Goal: Task Accomplishment & Management: Manage account settings

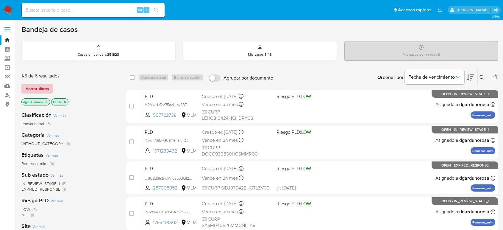
click at [44, 92] on span "Borrar filtros" at bounding box center [38, 89] width 24 height 8
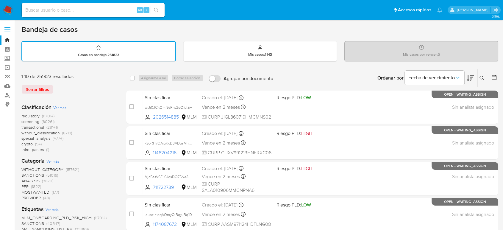
click at [483, 77] on icon at bounding box center [482, 78] width 5 height 5
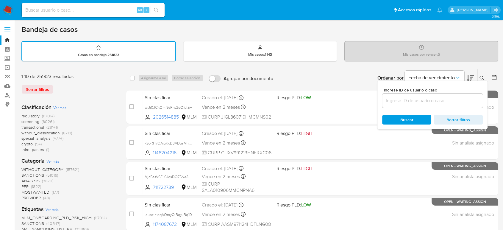
click at [441, 106] on div at bounding box center [432, 101] width 101 height 14
click at [438, 103] on input at bounding box center [432, 101] width 101 height 8
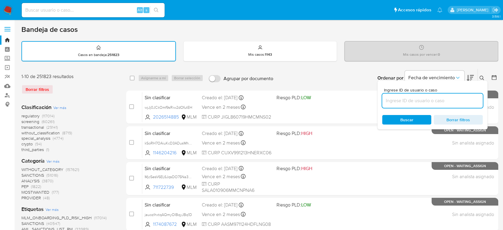
paste input "oDe7d7Mk4IBj5XjqCrdX1cwE"
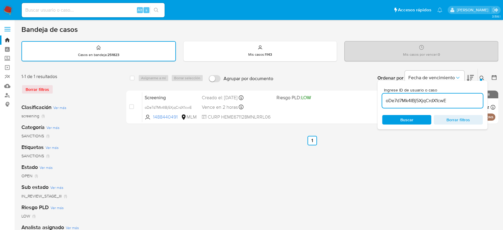
click at [482, 79] on icon at bounding box center [482, 78] width 5 height 5
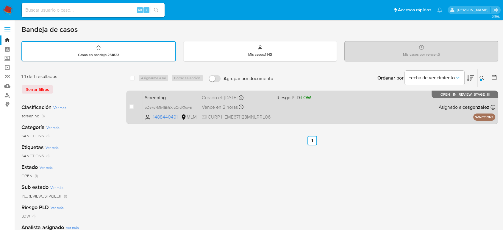
click at [406, 114] on div "Screening oDe7d7Mk4IBj5XjqCrdX1cwE 1488440491 MLM Riesgo PLD: LOW Creado el: 26…" at bounding box center [318, 107] width 353 height 30
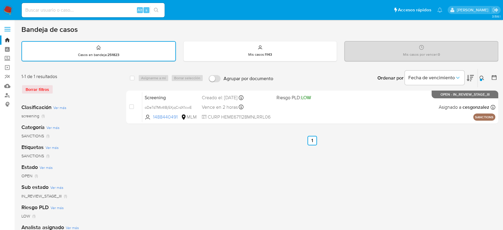
click at [481, 76] on icon at bounding box center [482, 78] width 5 height 5
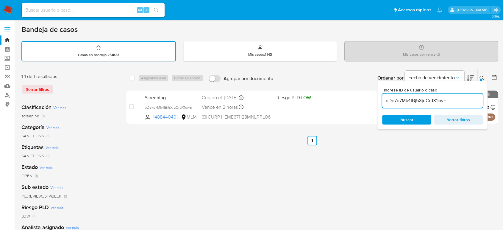
click at [438, 101] on input "oDe7d7Mk4IBj5XjqCrdX1cwE" at bounding box center [432, 101] width 101 height 8
type input "CLIENTE CRISTIAN EFREN DOMINGUEZ CAMACHO, NUMERO DE CLIENTE 1971233432 Y NUMERO…"
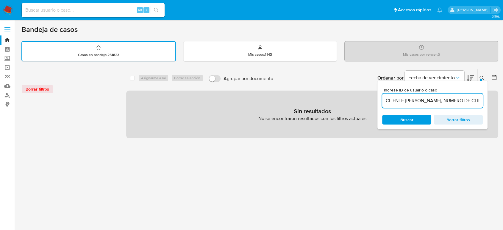
click at [395, 103] on input "CLIENTE CRISTIAN EFREN DOMINGUEZ CAMACHO, NUMERO DE CLIENTE 1971233432 Y NUMERO…" at bounding box center [432, 101] width 101 height 8
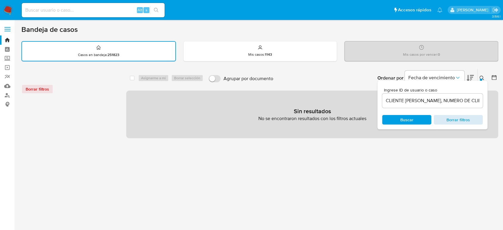
click at [463, 120] on span "Borrar filtros" at bounding box center [458, 120] width 41 height 8
click at [469, 99] on input at bounding box center [432, 101] width 101 height 8
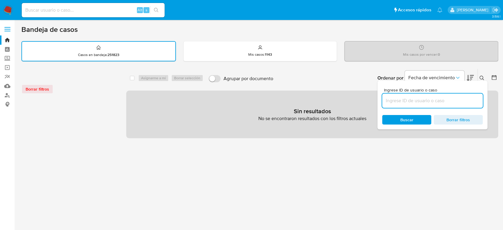
paste input "1971233432"
click at [457, 103] on input "1971233432" at bounding box center [432, 101] width 101 height 8
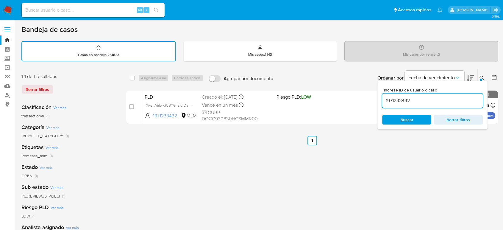
click at [483, 77] on icon at bounding box center [482, 78] width 5 height 5
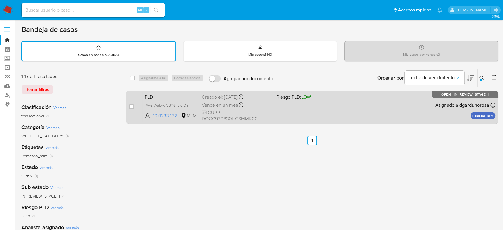
click at [326, 111] on div "PLD rXwznA5fwKPJBY6nEIdrDa0z 1971233432 MLM Riesgo PLD: LOW Creado el: 12/08/20…" at bounding box center [318, 107] width 353 height 30
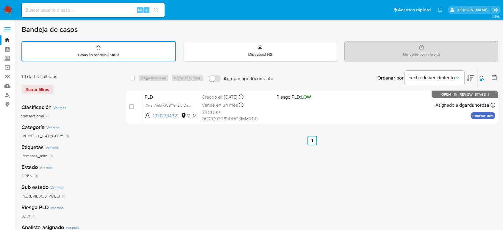
click at [398, 185] on div "select-all-cases-checkbox Asignarme a mí Borrar selección Agrupar por documento…" at bounding box center [312, 200] width 372 height 262
click at [365, 161] on div "select-all-cases-checkbox Asignarme a mí Borrar selección Agrupar por documento…" at bounding box center [312, 200] width 372 height 262
click at [483, 80] on icon at bounding box center [482, 78] width 5 height 5
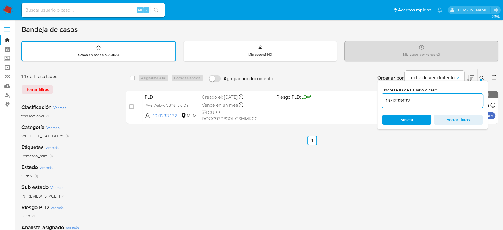
click at [404, 102] on input "1971233432" at bounding box center [432, 101] width 101 height 8
type input "oDe7d7Mk4IBj5XjqCrdX1cwE"
click at [483, 79] on icon at bounding box center [482, 78] width 5 height 5
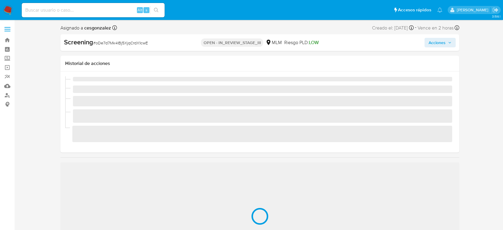
scroll to position [252, 0]
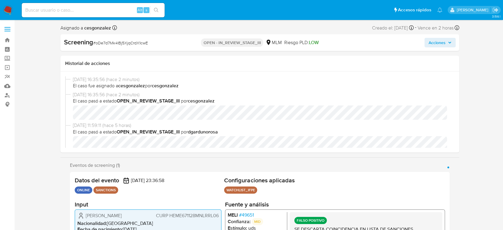
select select "10"
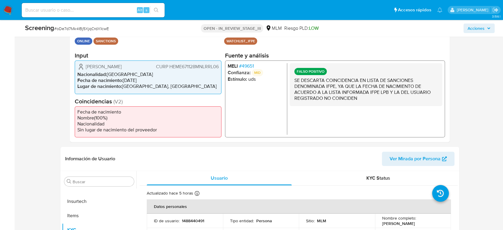
scroll to position [0, 0]
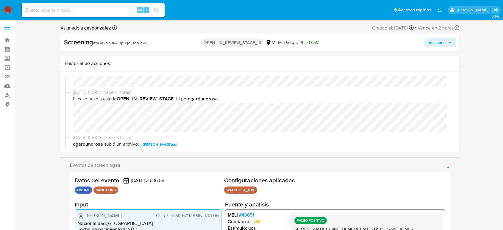
click at [453, 41] on button "Acciones" at bounding box center [440, 43] width 31 height 10
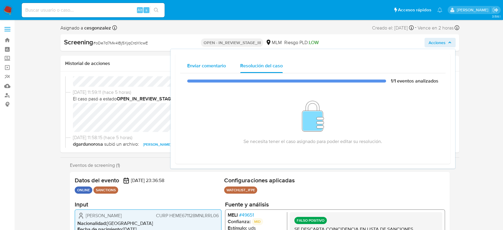
click at [208, 69] on span "Enviar comentario" at bounding box center [206, 65] width 39 height 7
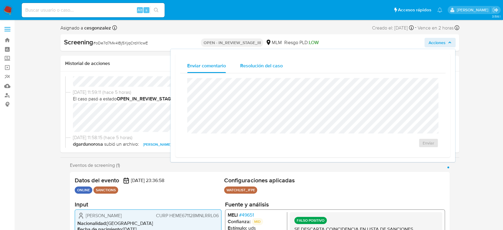
click at [250, 62] on span "Resolución del caso" at bounding box center [261, 65] width 43 height 7
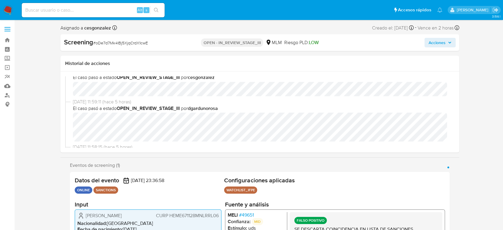
scroll to position [33, 0]
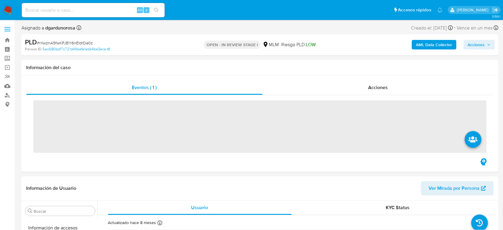
scroll to position [252, 0]
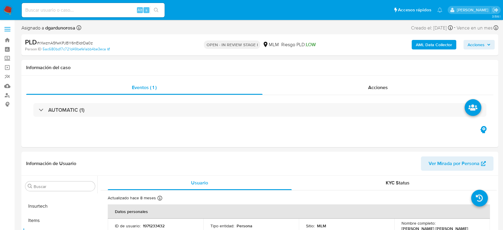
select select "10"
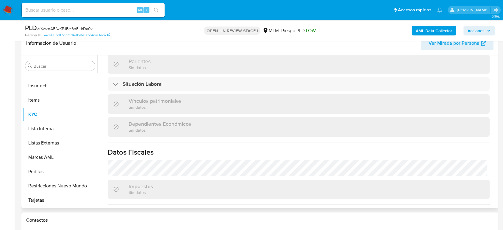
scroll to position [374, 0]
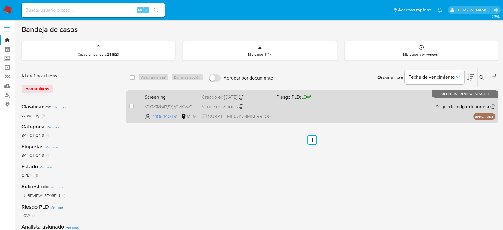
click at [369, 105] on div "Screening oDe7d7Mk4IBj5XjqCrdX1cwE 1488440491 MLM Riesgo PLD: LOW Creado el: 26…" at bounding box center [318, 106] width 353 height 30
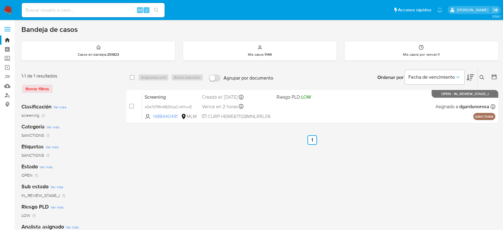
click at [483, 76] on icon at bounding box center [482, 77] width 5 height 5
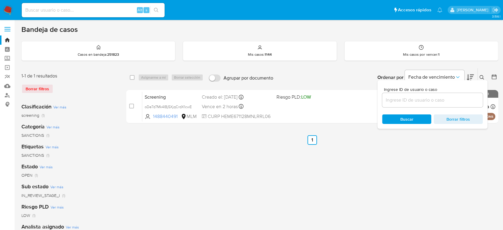
click at [431, 99] on input at bounding box center [432, 100] width 101 height 8
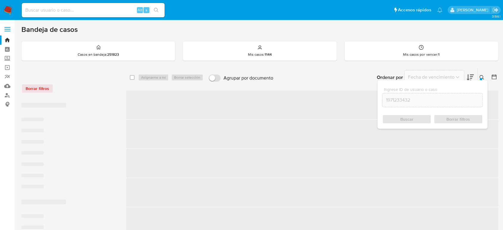
click at [443, 105] on div "1971233432" at bounding box center [432, 100] width 101 height 14
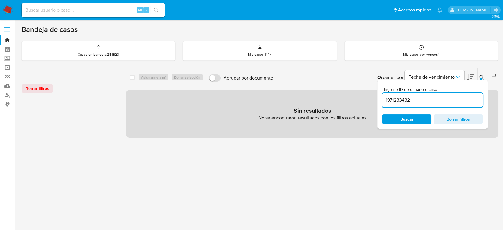
click at [436, 102] on input "1971233432" at bounding box center [432, 100] width 101 height 8
type input "1971233432"
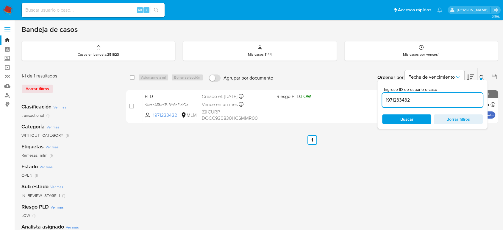
click at [480, 78] on div at bounding box center [481, 79] width 2 height 2
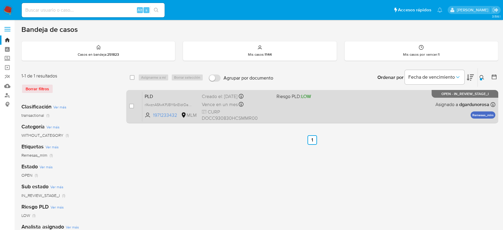
click at [383, 109] on div "PLD rXwznA5fwKPJBY6nEIdrDa0z 1971233432 MLM Riesgo PLD: LOW Creado el: 12/08/20…" at bounding box center [318, 106] width 353 height 30
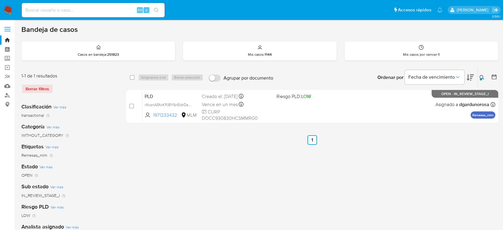
click at [346, 167] on div "select-all-cases-checkbox Asignarme a mí Borrar selección Agrupar por documento…" at bounding box center [312, 199] width 372 height 262
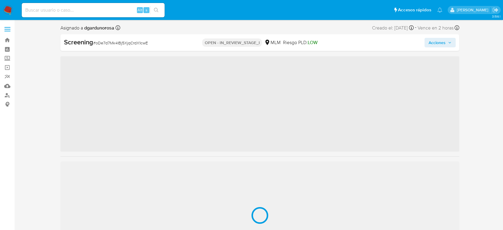
scroll to position [252, 0]
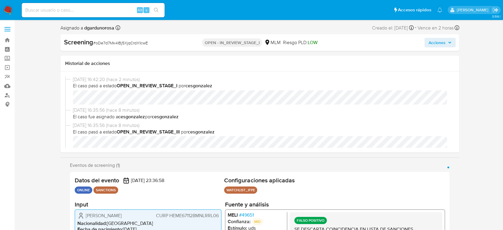
select select "10"
click at [449, 43] on icon "button" at bounding box center [450, 42] width 2 height 1
click at [443, 39] on span "Acciones" at bounding box center [437, 43] width 17 height 10
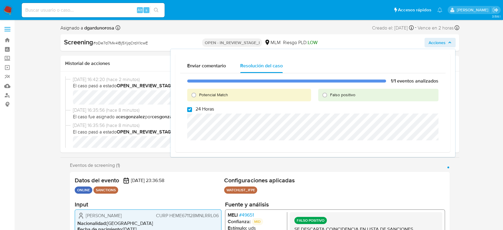
click at [191, 110] on input "24 Horas" at bounding box center [189, 109] width 5 height 5
checkbox input "false"
click at [328, 94] on input "Falso positivo" at bounding box center [325, 95] width 10 height 10
radio input "true"
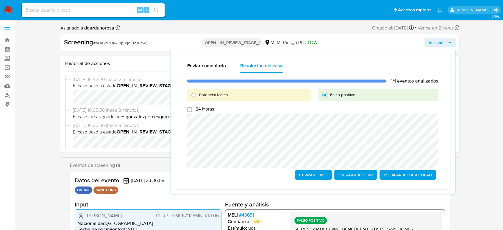
click at [310, 171] on span "Cerrar Caso" at bounding box center [313, 175] width 29 height 8
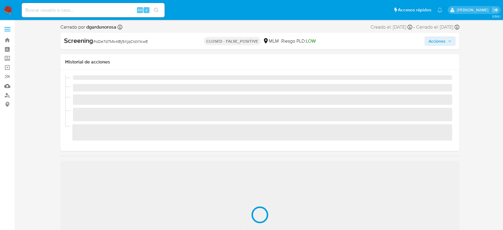
scroll to position [252, 0]
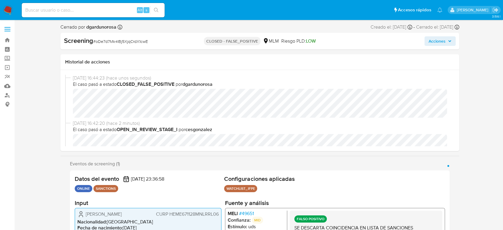
select select "10"
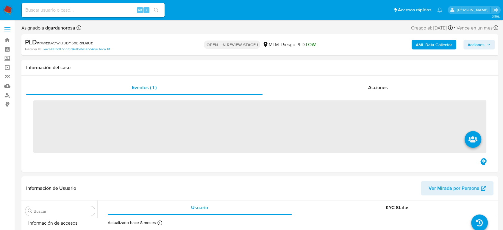
scroll to position [252, 0]
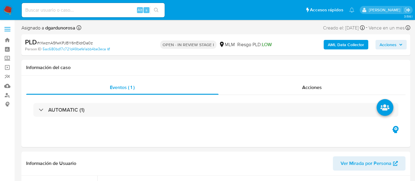
select select "10"
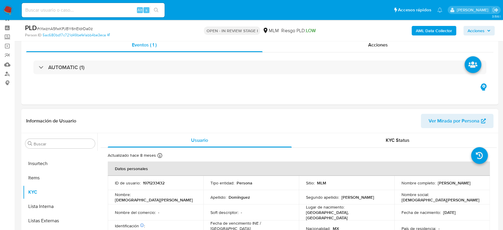
scroll to position [33, 0]
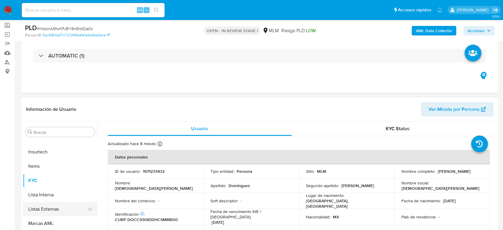
click at [42, 210] on button "Listas Externas" at bounding box center [58, 209] width 70 height 14
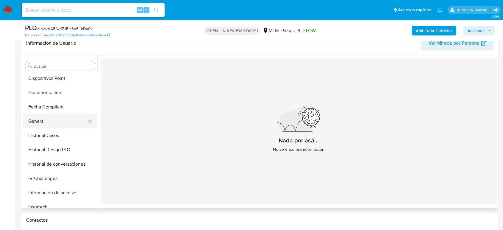
scroll to position [119, 0]
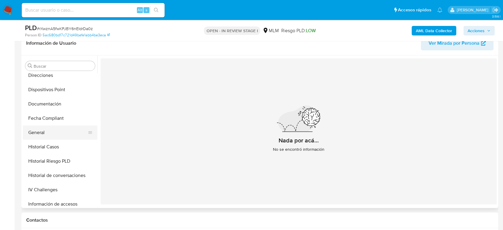
click at [57, 127] on button "General" at bounding box center [58, 132] width 70 height 14
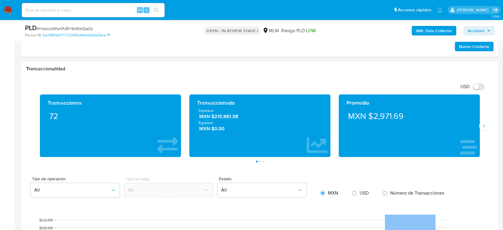
scroll to position [397, 0]
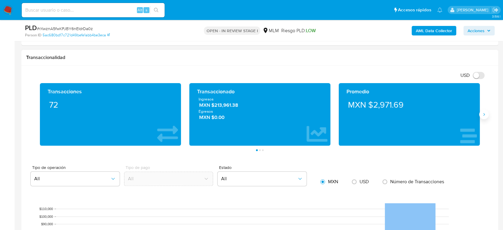
click at [483, 118] on button "Siguiente" at bounding box center [485, 115] width 10 height 10
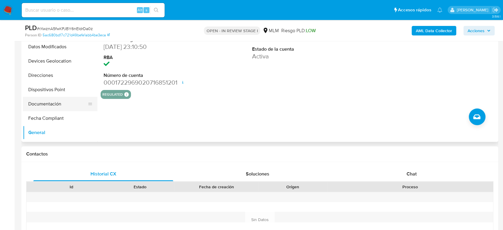
scroll to position [20, 0]
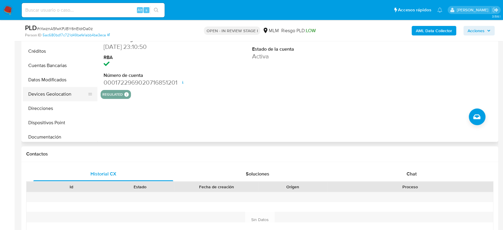
click at [59, 92] on button "Devices Geolocation" at bounding box center [58, 94] width 70 height 14
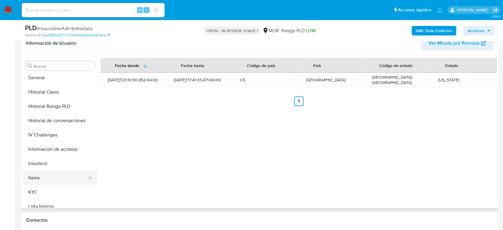
scroll to position [186, 0]
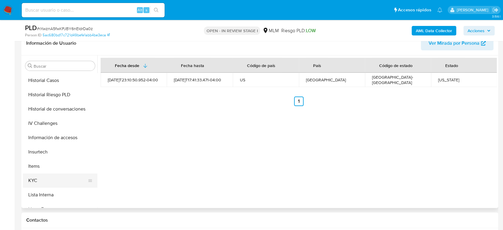
click at [35, 180] on button "KYC" at bounding box center [58, 180] width 70 height 14
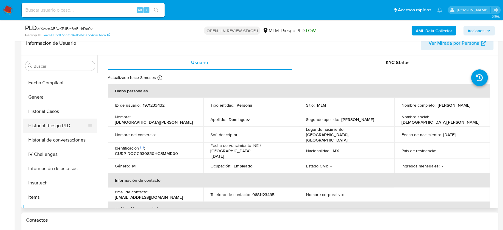
scroll to position [119, 0]
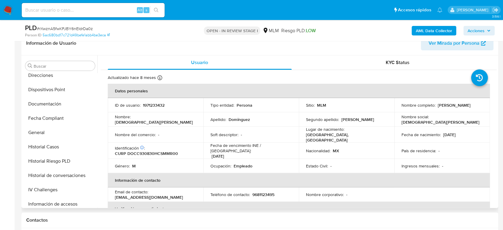
drag, startPoint x: 65, startPoint y: 147, endPoint x: 225, endPoint y: 150, distance: 160.6
click at [65, 147] on button "Historial Casos" at bounding box center [60, 147] width 74 height 14
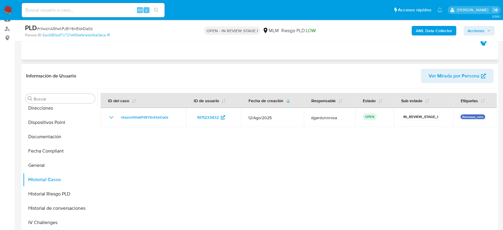
scroll to position [0, 0]
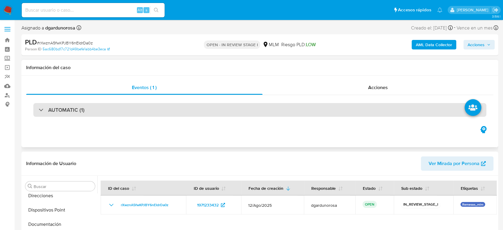
click at [113, 109] on div "AUTOMATIC (1)" at bounding box center [259, 110] width 453 height 14
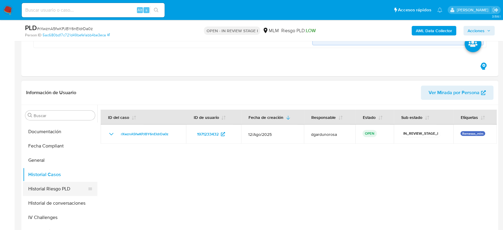
scroll to position [152, 0]
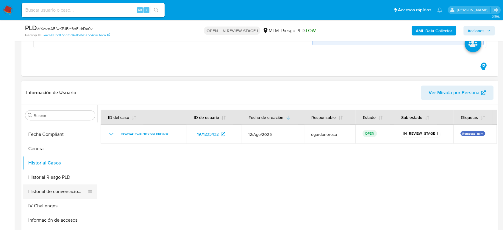
click at [62, 192] on button "Historial de conversaciones" at bounding box center [58, 191] width 70 height 14
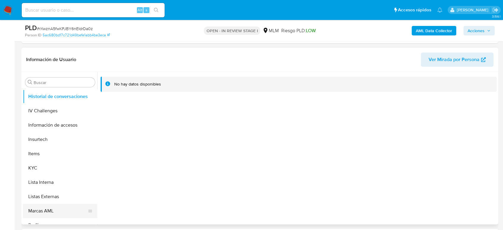
scroll to position [252, 0]
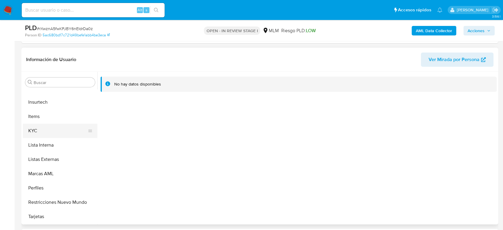
click at [43, 134] on button "KYC" at bounding box center [58, 131] width 70 height 14
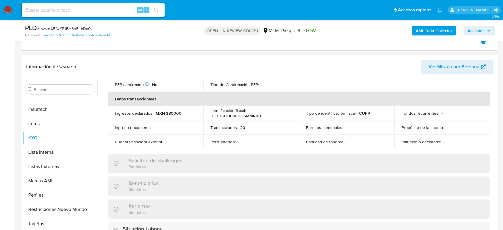
scroll to position [110, 0]
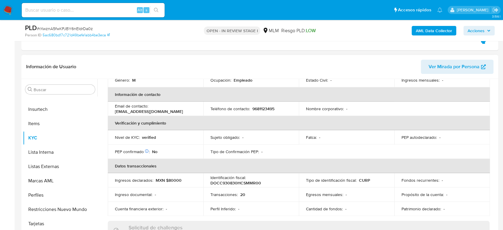
click at [270, 106] on p "9681123495" at bounding box center [264, 108] width 22 height 5
copy p "9681123495"
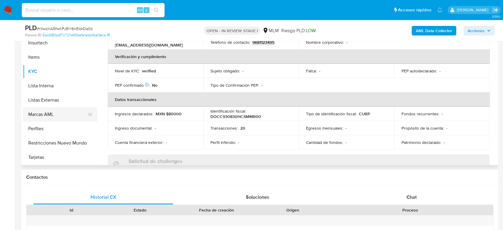
scroll to position [119, 0]
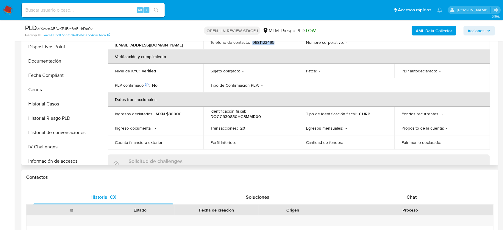
click at [46, 107] on button "Historial Casos" at bounding box center [60, 104] width 74 height 14
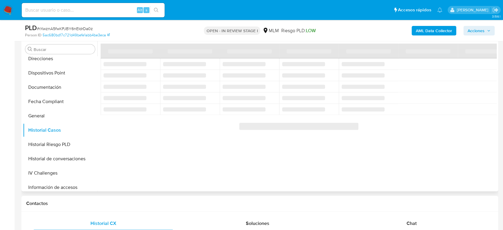
scroll to position [231, 0]
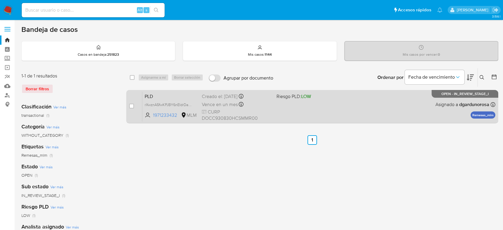
click at [341, 121] on div "case-item-checkbox No es posible asignar el caso PLD rXwznA5fwKPJBY6nEIdrDa0z 1…" at bounding box center [312, 106] width 372 height 33
click at [336, 113] on div "PLD rXwznA5fwKPJBY6nEIdrDa0z 1971233432 MLM Riesgo PLD: LOW Creado el: [DATE] C…" at bounding box center [318, 106] width 353 height 30
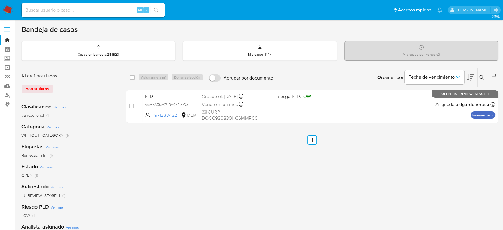
click at [485, 76] on button at bounding box center [483, 77] width 10 height 7
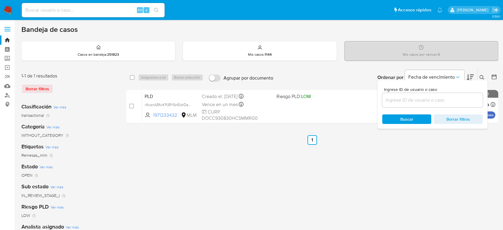
click at [415, 99] on input at bounding box center [432, 100] width 101 height 8
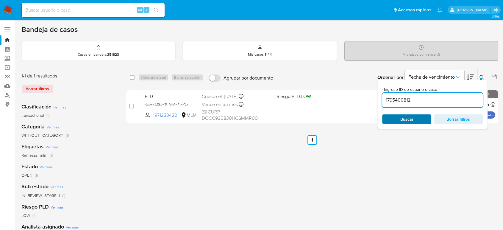
type input "1795400812"
click at [481, 76] on icon at bounding box center [482, 77] width 5 height 5
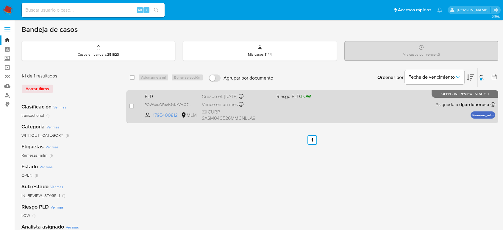
click at [316, 102] on div "PLD POWVauQEsoh4xKhVmQ7L8RP9 1795400812 MLM Riesgo PLD: LOW Creado el: [DATE] C…" at bounding box center [318, 106] width 353 height 30
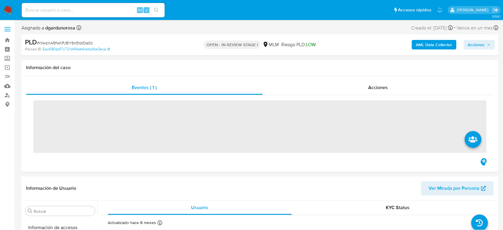
scroll to position [252, 0]
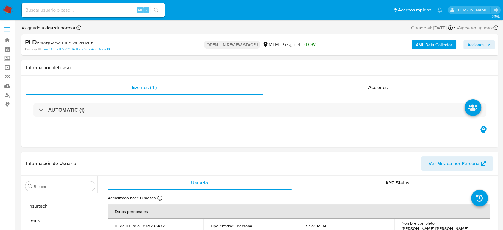
select select "10"
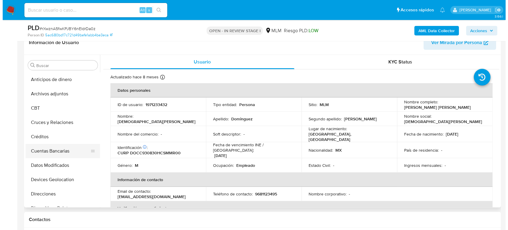
scroll to position [99, 0]
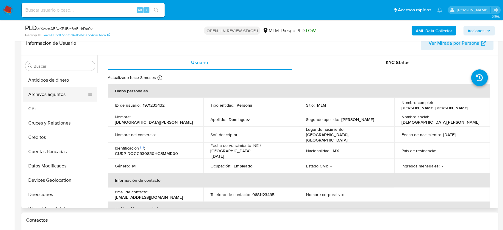
drag, startPoint x: 55, startPoint y: 104, endPoint x: 54, endPoint y: 95, distance: 9.0
click at [55, 104] on button "CBT" at bounding box center [60, 109] width 74 height 14
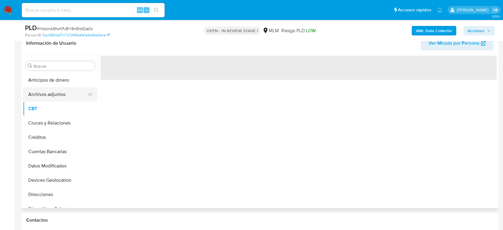
click at [54, 95] on button "Archivos adjuntos" at bounding box center [58, 94] width 70 height 14
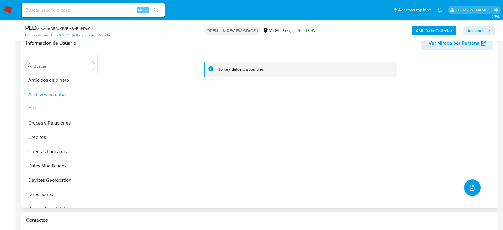
click at [470, 187] on icon "upload-file" at bounding box center [472, 187] width 7 height 7
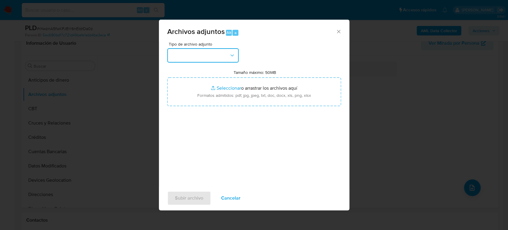
click at [205, 54] on button "button" at bounding box center [202, 55] width 71 height 14
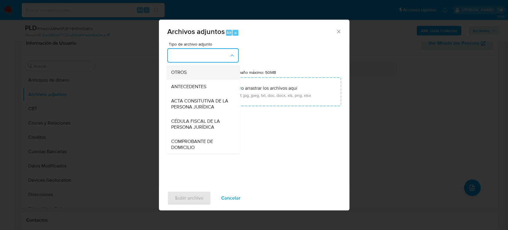
click at [174, 75] on span "OTROS" at bounding box center [178, 72] width 15 height 6
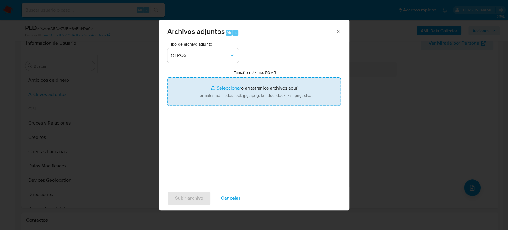
type input "C:\fakepath\1971233432_Cristian Dominguez_Agosto2025.pdf"
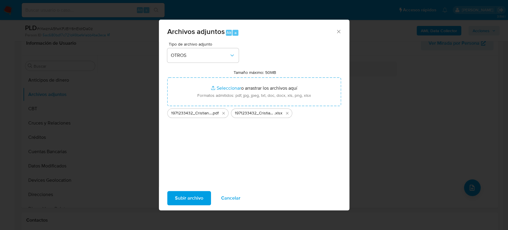
click at [198, 195] on span "Subir archivo" at bounding box center [189, 198] width 28 height 13
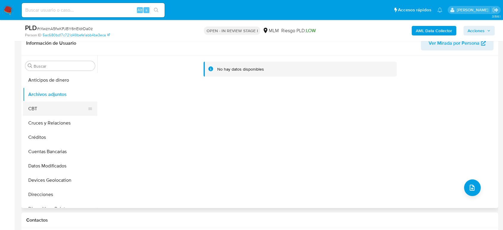
click at [60, 110] on button "CBT" at bounding box center [58, 109] width 70 height 14
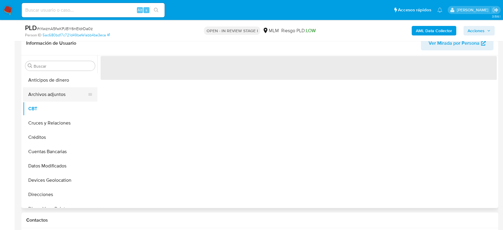
click at [61, 91] on button "Archivos adjuntos" at bounding box center [58, 94] width 70 height 14
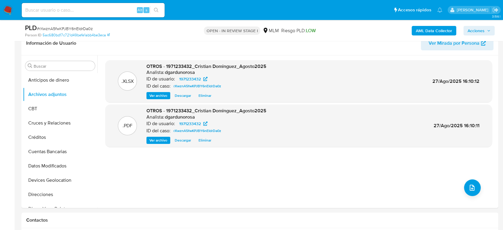
click at [488, 26] on button "Acciones" at bounding box center [479, 31] width 31 height 10
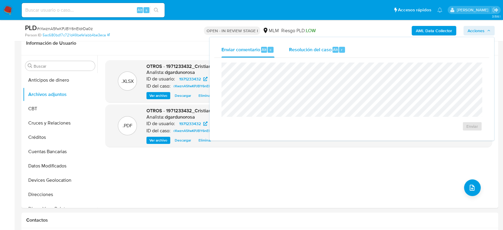
click at [333, 49] on span "Alt" at bounding box center [335, 50] width 5 height 6
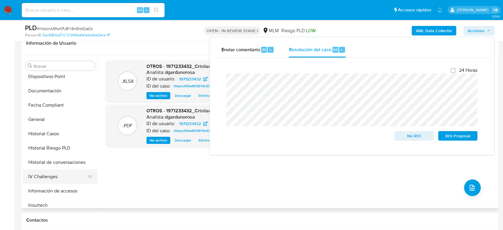
scroll to position [198, 0]
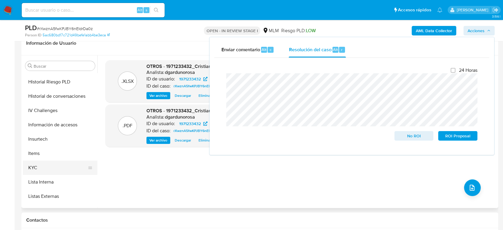
click at [46, 171] on button "KYC" at bounding box center [58, 168] width 70 height 14
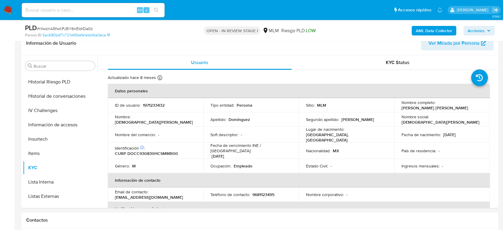
click at [487, 26] on button "Acciones" at bounding box center [479, 31] width 31 height 10
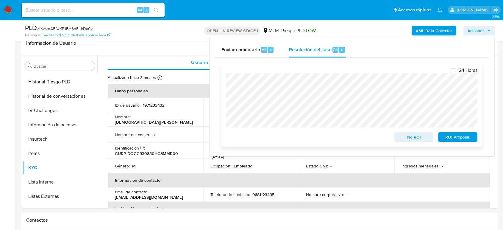
click at [417, 140] on span "No ROI" at bounding box center [414, 137] width 31 height 8
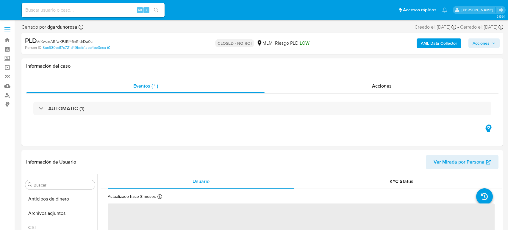
select select "10"
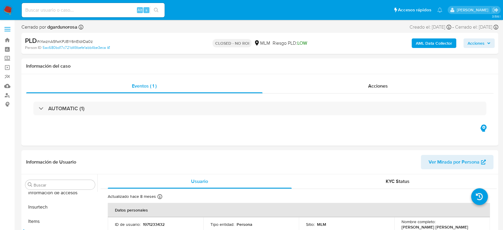
scroll to position [252, 0]
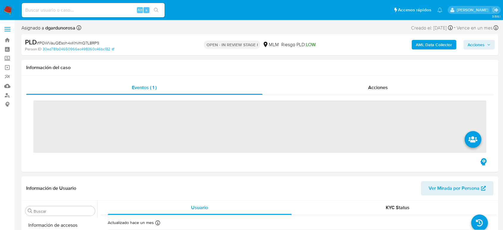
scroll to position [252, 0]
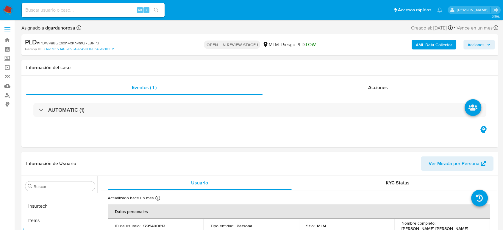
select select "10"
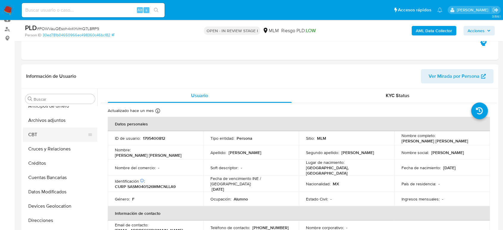
scroll to position [0, 0]
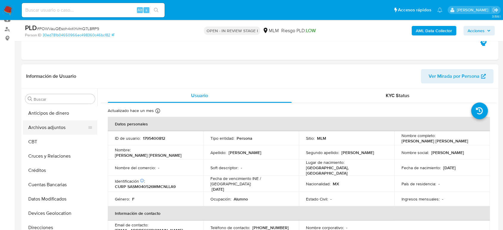
click at [50, 129] on button "Archivos adjuntos" at bounding box center [58, 127] width 70 height 14
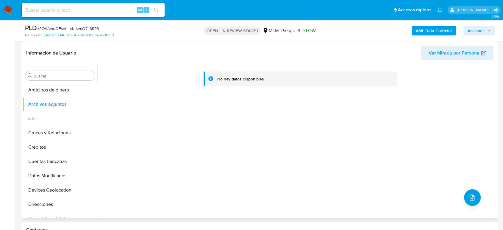
scroll to position [99, 0]
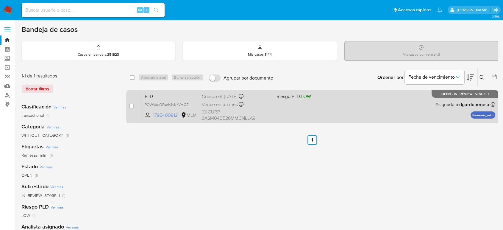
click at [301, 112] on div "PLD POWVauQEsoh4xKhVmQ7L8RP9 1795400812 MLM Riesgo PLD: LOW Creado el: [DATE] C…" at bounding box center [318, 106] width 353 height 30
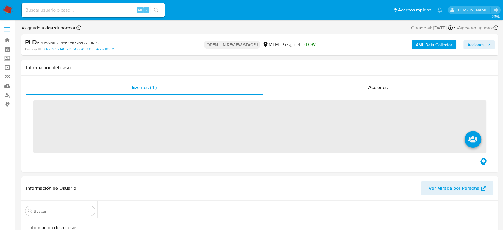
scroll to position [252, 0]
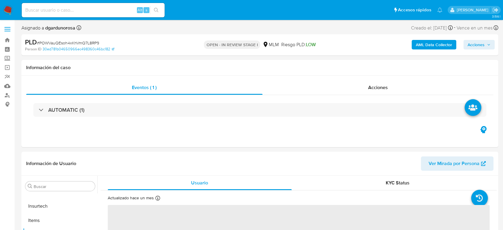
select select "10"
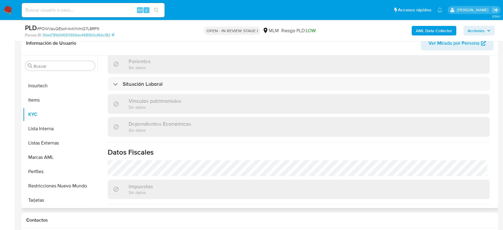
scroll to position [374, 0]
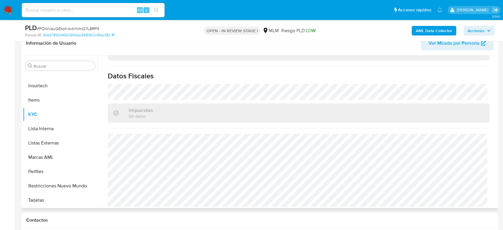
drag, startPoint x: 39, startPoint y: 147, endPoint x: 390, endPoint y: 139, distance: 350.4
click at [39, 147] on button "Listas Externas" at bounding box center [60, 143] width 74 height 14
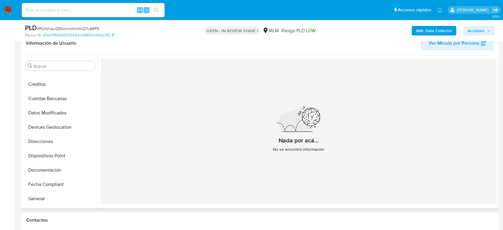
scroll to position [119, 0]
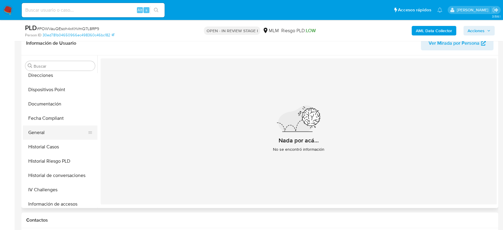
click at [40, 136] on button "General" at bounding box center [58, 132] width 70 height 14
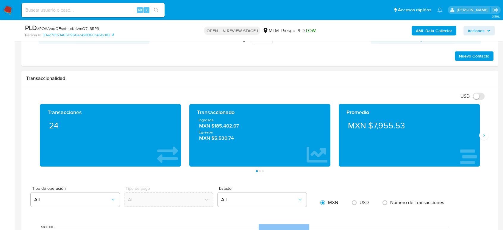
scroll to position [397, 0]
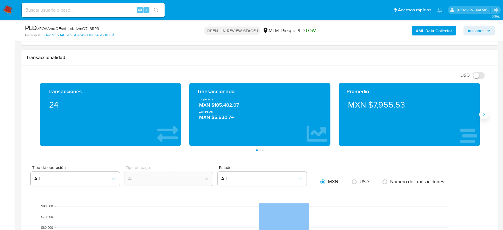
click at [485, 112] on icon "Siguiente" at bounding box center [484, 114] width 5 height 5
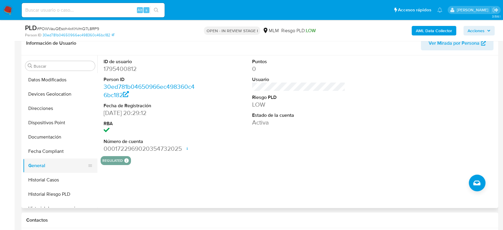
scroll to position [53, 0]
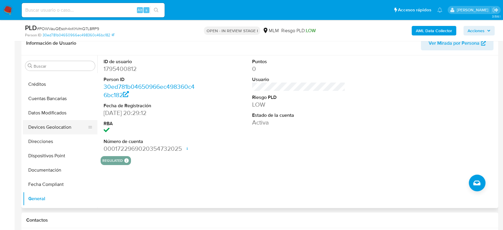
drag, startPoint x: 58, startPoint y: 126, endPoint x: 88, endPoint y: 133, distance: 30.9
click at [58, 126] on button "Devices Geolocation" at bounding box center [58, 127] width 70 height 14
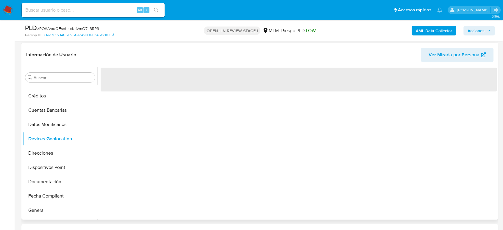
scroll to position [99, 0]
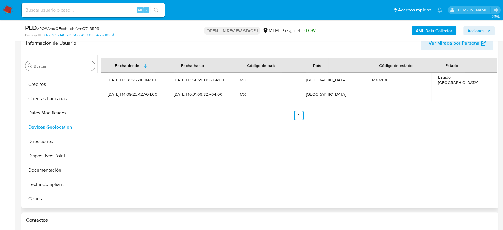
click at [57, 64] on input "Buscar" at bounding box center [63, 65] width 59 height 5
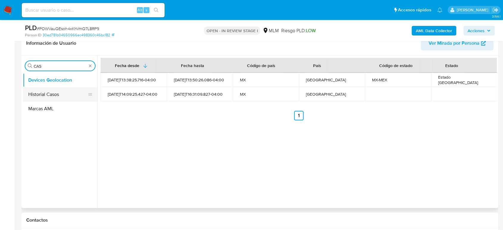
type input "CAS"
click at [52, 94] on button "Historial Casos" at bounding box center [58, 94] width 70 height 14
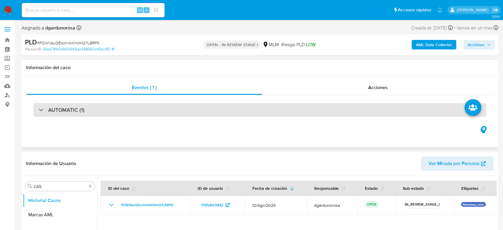
click at [89, 111] on div "AUTOMATIC (1)" at bounding box center [259, 110] width 453 height 14
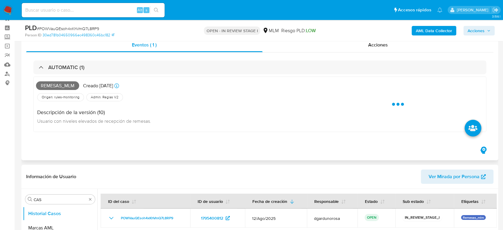
scroll to position [33, 0]
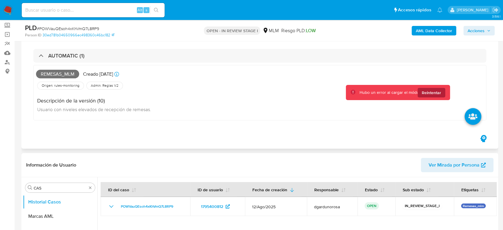
click at [424, 93] on span "Reintentar" at bounding box center [431, 93] width 19 height 10
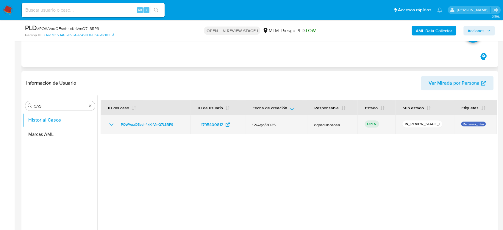
scroll to position [231, 0]
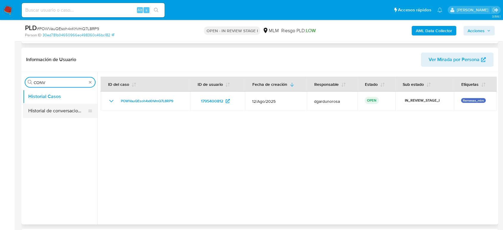
type input "CONV"
click at [43, 114] on button "Historial de conversaciones" at bounding box center [58, 111] width 70 height 14
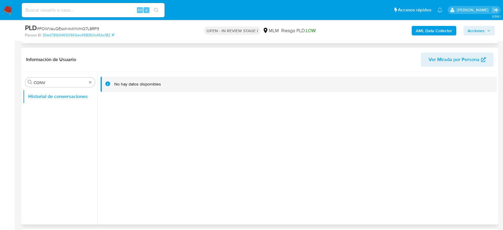
drag, startPoint x: 91, startPoint y: 83, endPoint x: 93, endPoint y: 88, distance: 6.1
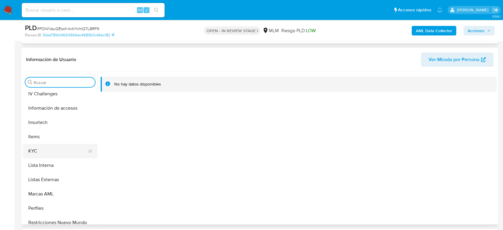
click at [41, 150] on button "KYC" at bounding box center [58, 151] width 70 height 14
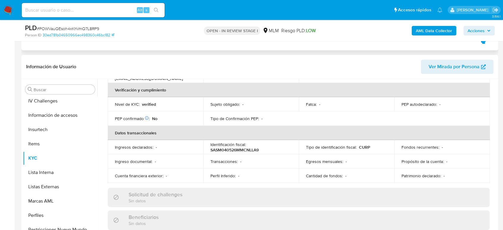
scroll to position [110, 0]
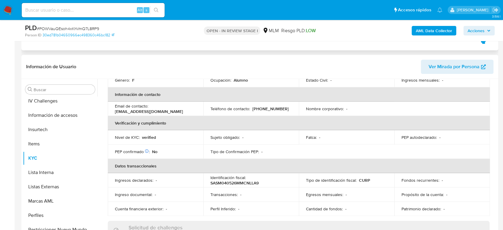
click at [267, 106] on p "[PHONE_NUMBER]" at bounding box center [271, 108] width 36 height 5
copy p "74516492"
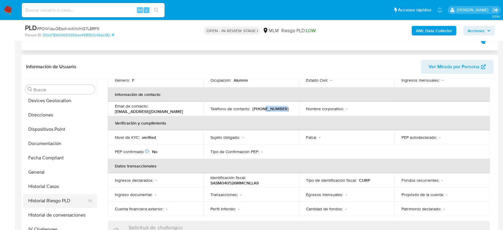
scroll to position [132, 0]
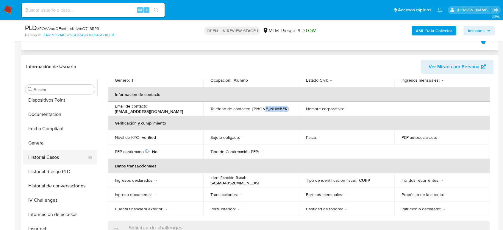
click at [51, 161] on button "Historial Casos" at bounding box center [58, 157] width 70 height 14
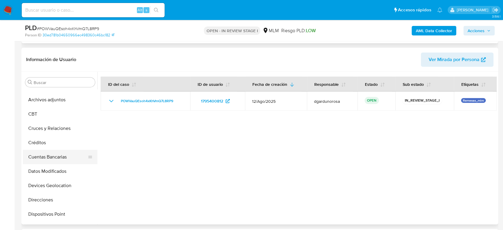
scroll to position [0, 0]
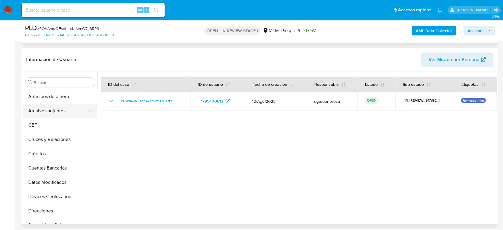
click at [50, 112] on button "Archivos adjuntos" at bounding box center [58, 111] width 70 height 14
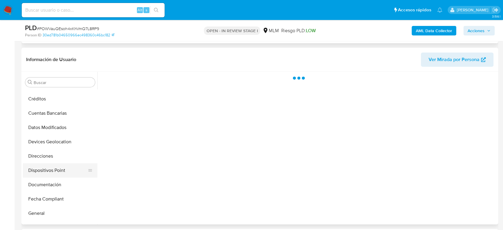
scroll to position [66, 0]
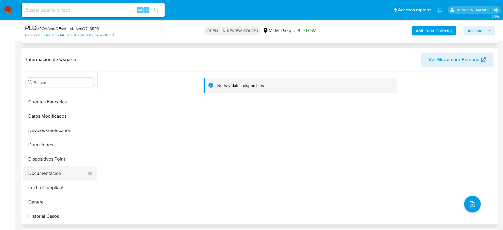
click at [50, 172] on button "Documentación" at bounding box center [58, 173] width 70 height 14
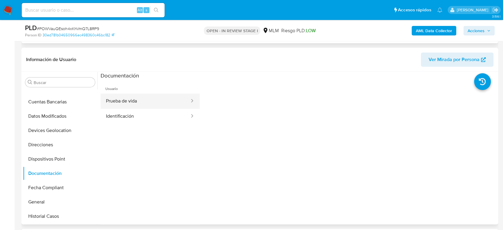
click at [161, 99] on button "Prueba de vida" at bounding box center [146, 101] width 90 height 15
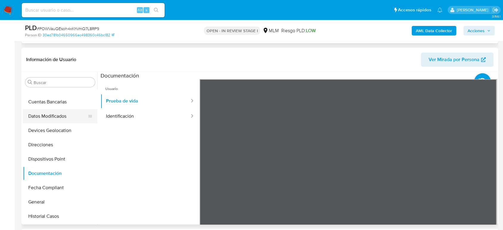
click at [49, 113] on button "Datos Modificados" at bounding box center [58, 116] width 70 height 14
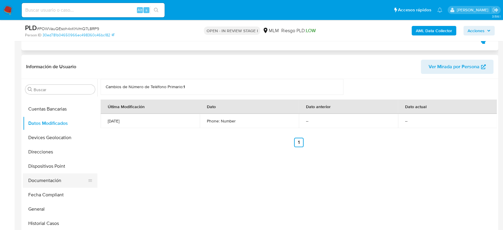
drag, startPoint x: 38, startPoint y: 177, endPoint x: 33, endPoint y: 178, distance: 5.7
click at [38, 177] on button "Documentación" at bounding box center [58, 180] width 70 height 14
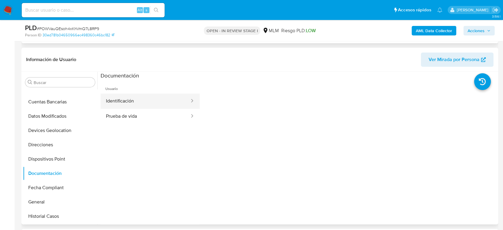
click at [176, 107] on button "Identificación" at bounding box center [146, 101] width 90 height 15
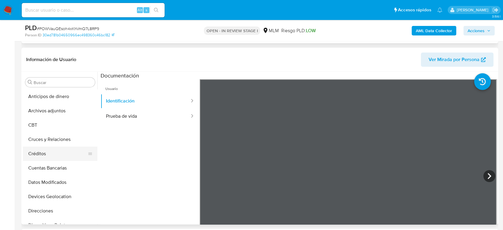
scroll to position [132, 0]
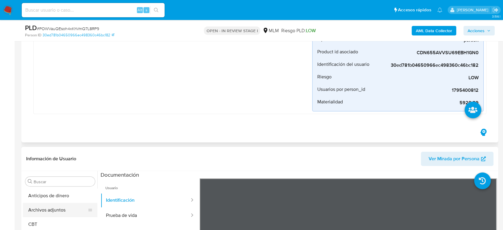
click at [46, 206] on button "Archivos adjuntos" at bounding box center [58, 210] width 70 height 14
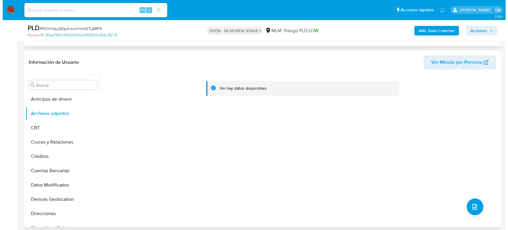
scroll to position [264, 0]
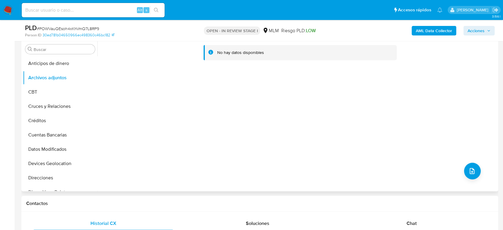
click at [480, 169] on div "No hay datos disponibles" at bounding box center [297, 115] width 400 height 152
click at [476, 170] on button "upload-file" at bounding box center [472, 171] width 17 height 17
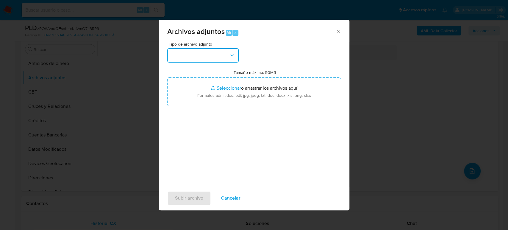
click at [230, 55] on icon "button" at bounding box center [232, 55] width 6 height 6
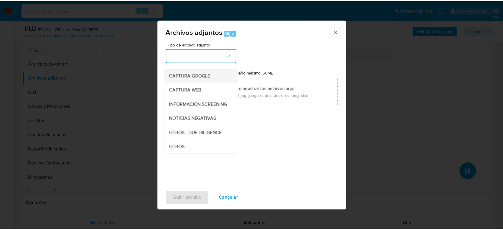
scroll to position [66, 0]
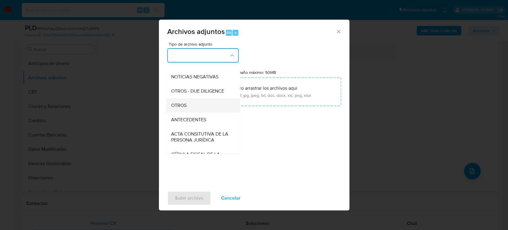
click at [195, 113] on div "OTROS" at bounding box center [201, 105] width 61 height 14
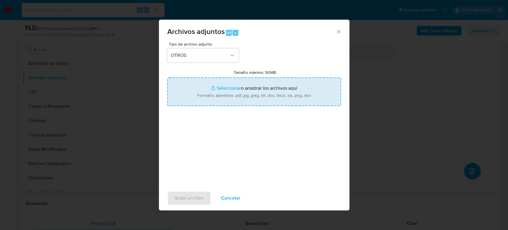
type input "C:\fakepath\1795400812_Melanie Sanchez_Agosto2025.pdf"
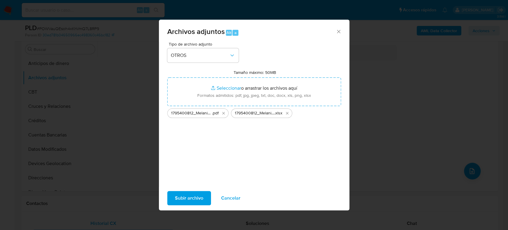
click at [199, 200] on span "Subir archivo" at bounding box center [189, 198] width 28 height 13
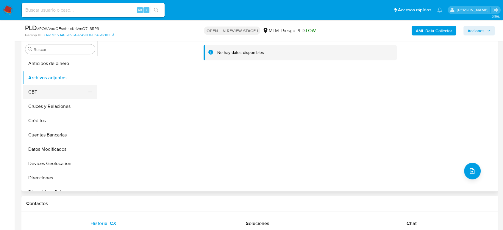
click at [40, 97] on button "CBT" at bounding box center [58, 92] width 70 height 14
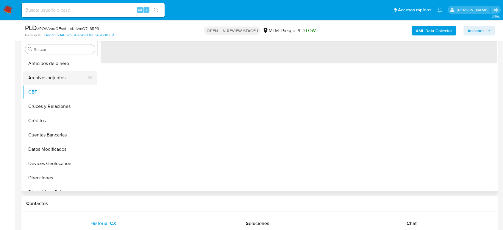
click at [43, 77] on button "Archivos adjuntos" at bounding box center [58, 78] width 70 height 14
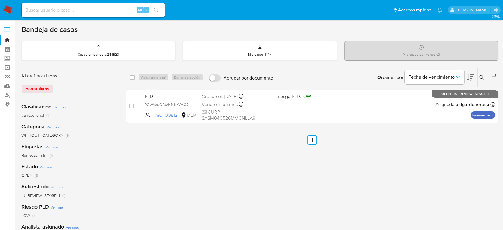
click at [382, 134] on div "select-all-cases-checkbox Asignarme a mí Borrar selección Agrupar por documento…" at bounding box center [312, 199] width 372 height 262
click at [263, 211] on div "select-all-cases-checkbox Asignarme a mí Borrar selección Agrupar por documento…" at bounding box center [312, 199] width 372 height 262
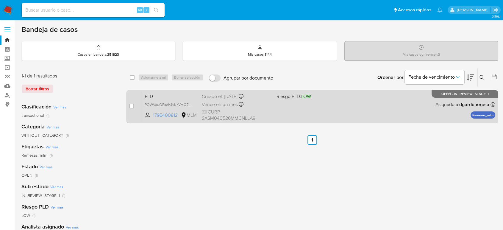
click at [296, 104] on div "PLD POWVauQEsoh4xKhVmQ7L8RP9 1795400812 MLM Riesgo PLD: LOW Creado el: [DATE] C…" at bounding box center [318, 106] width 353 height 30
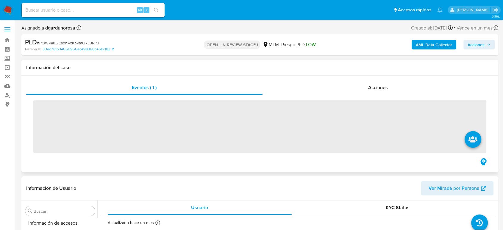
scroll to position [252, 0]
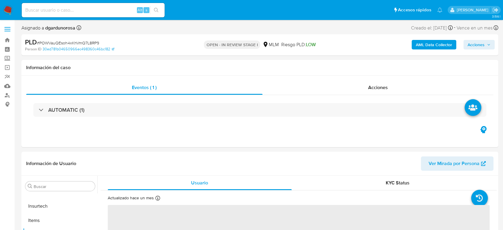
select select "10"
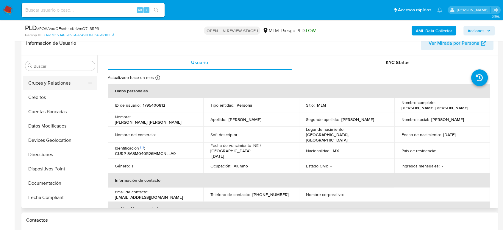
scroll to position [0, 0]
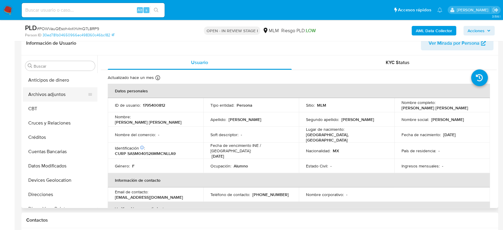
click at [57, 96] on button "Archivos adjuntos" at bounding box center [58, 94] width 70 height 14
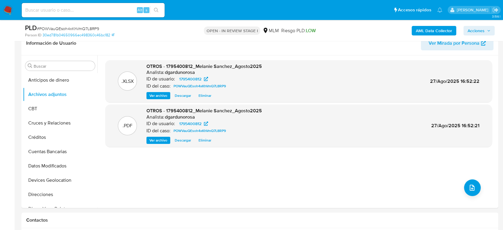
click at [478, 32] on span "Acciones" at bounding box center [476, 31] width 17 height 10
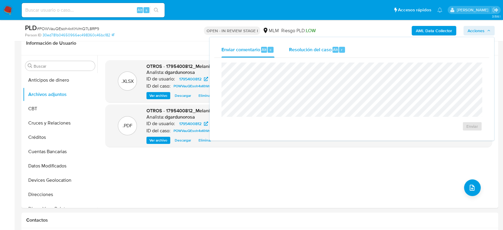
click at [318, 52] on span "Resolución del caso" at bounding box center [310, 49] width 43 height 7
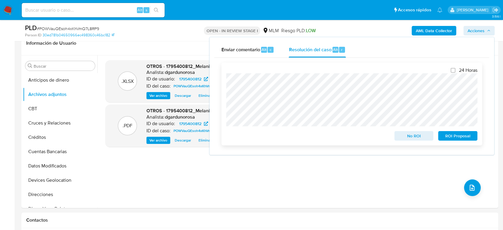
click at [420, 137] on span "No ROI" at bounding box center [414, 136] width 31 height 8
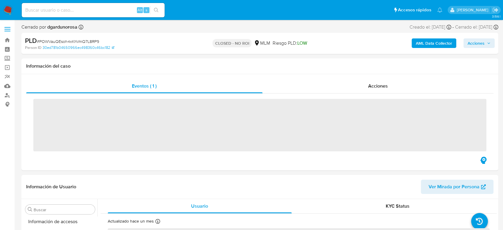
scroll to position [252, 0]
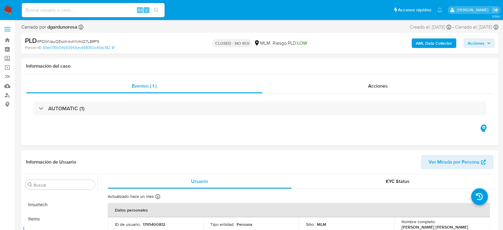
select select "10"
